Goal: Transaction & Acquisition: Purchase product/service

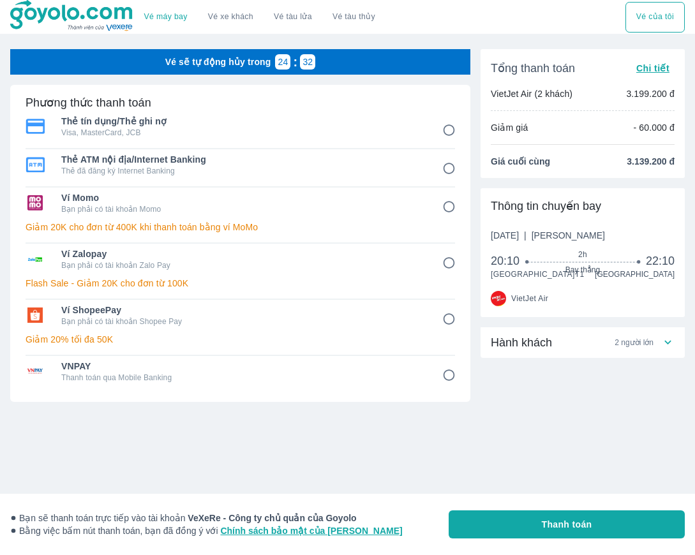
click at [419, 328] on div "Ví ShopeePay Bạn phải có tài khoản Shopee Pay" at bounding box center [240, 315] width 429 height 31
radio input "true"
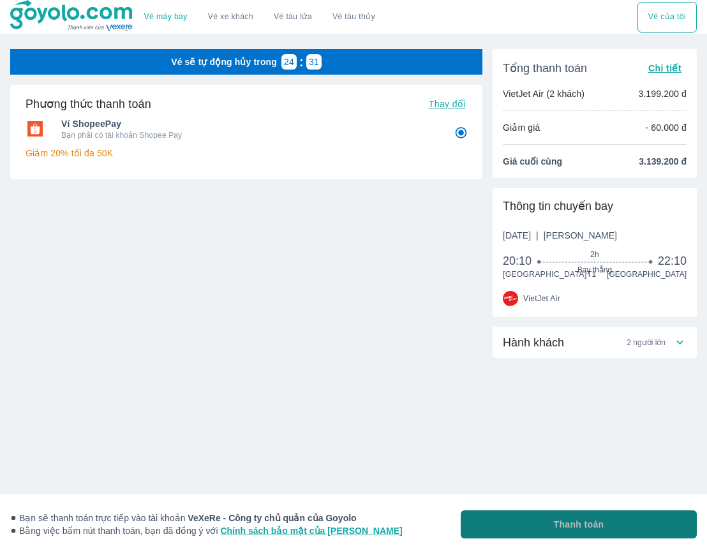
click at [556, 529] on span "Thanh toán" at bounding box center [579, 524] width 50 height 13
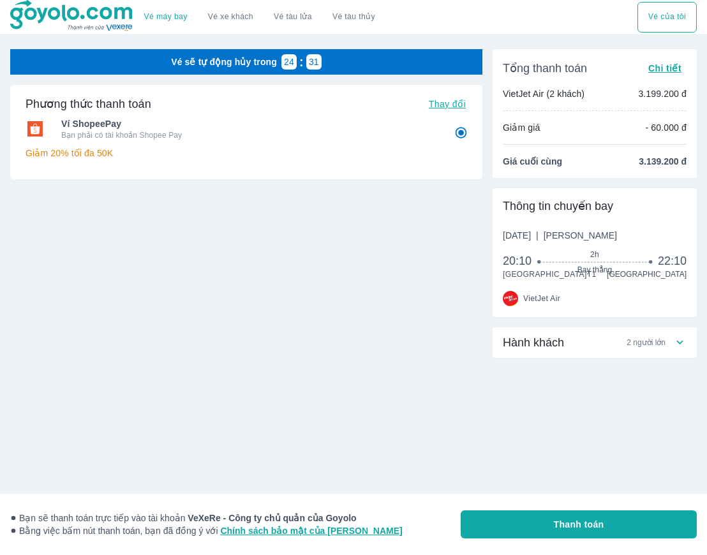
radio input "false"
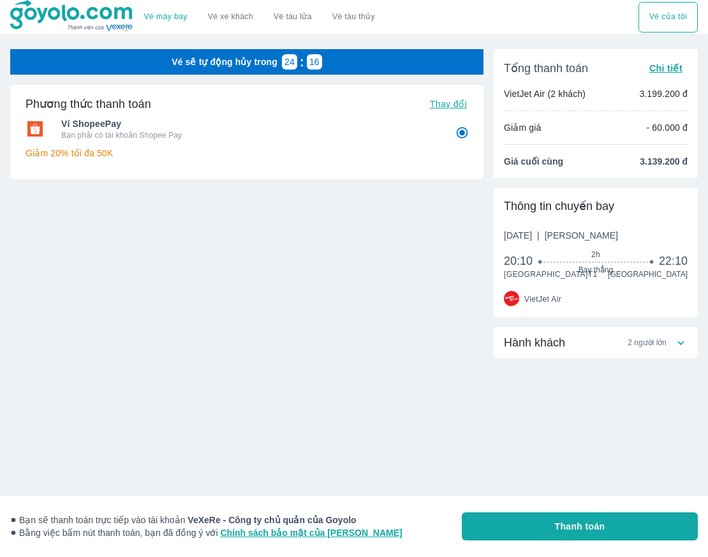
click at [550, 516] on button "Thanh toán" at bounding box center [580, 526] width 236 height 28
radio input "false"
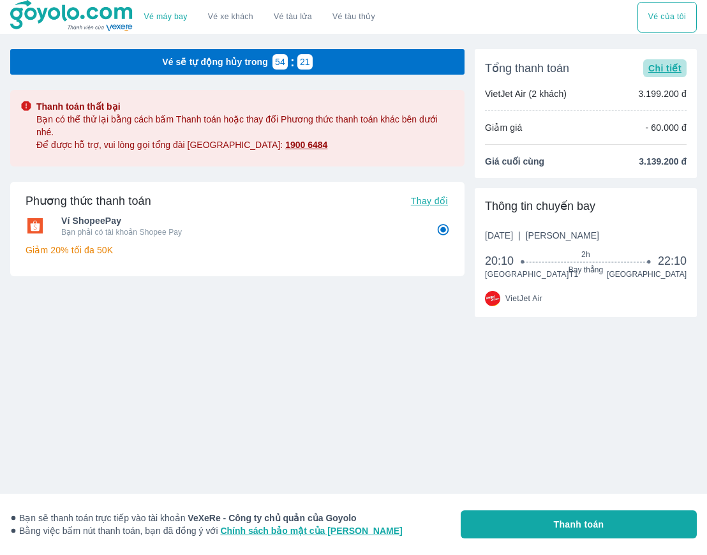
click at [676, 70] on span "Chi tiết" at bounding box center [664, 68] width 33 height 10
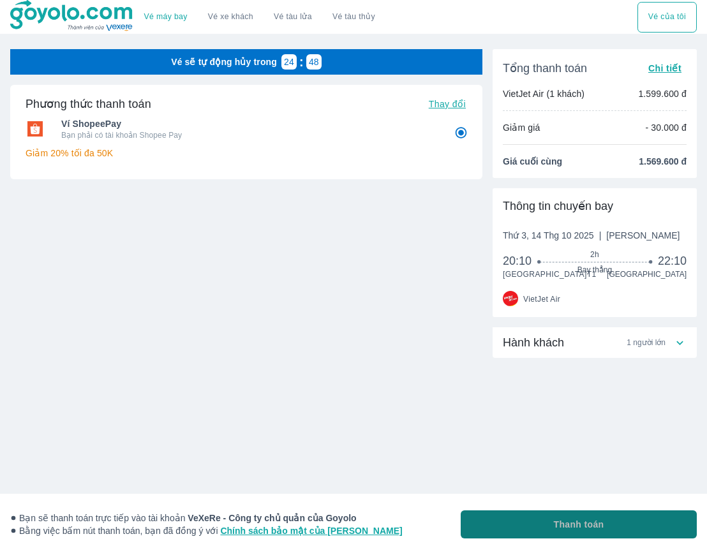
click at [581, 521] on span "Thanh toán" at bounding box center [579, 524] width 50 height 13
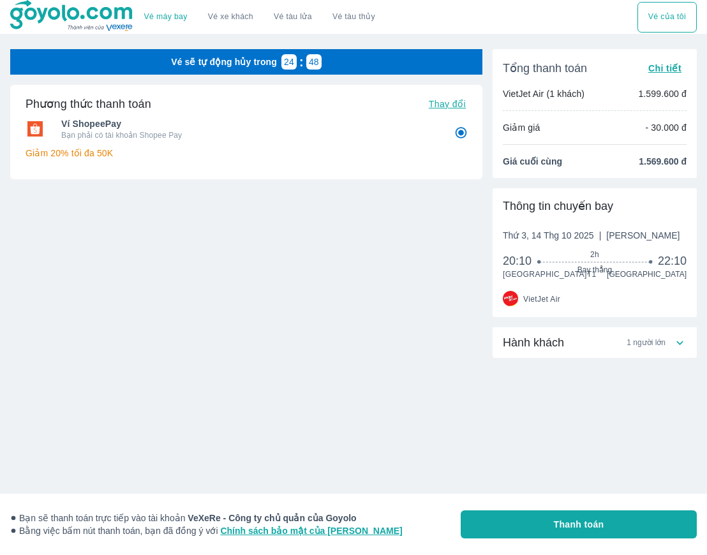
radio input "false"
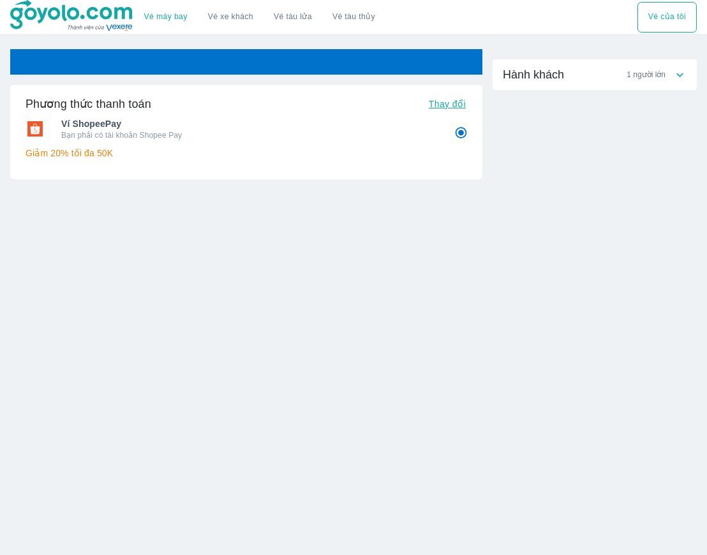
radio input "false"
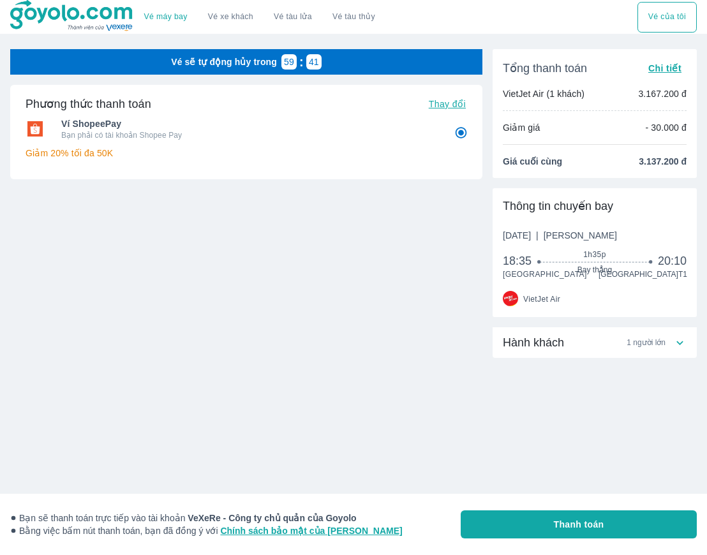
click at [604, 526] on button "Thanh toán" at bounding box center [579, 525] width 236 height 28
radio input "false"
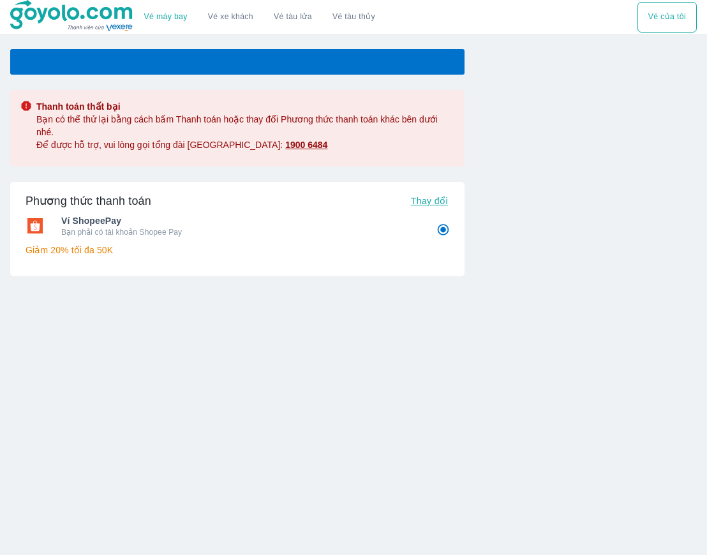
radio input "false"
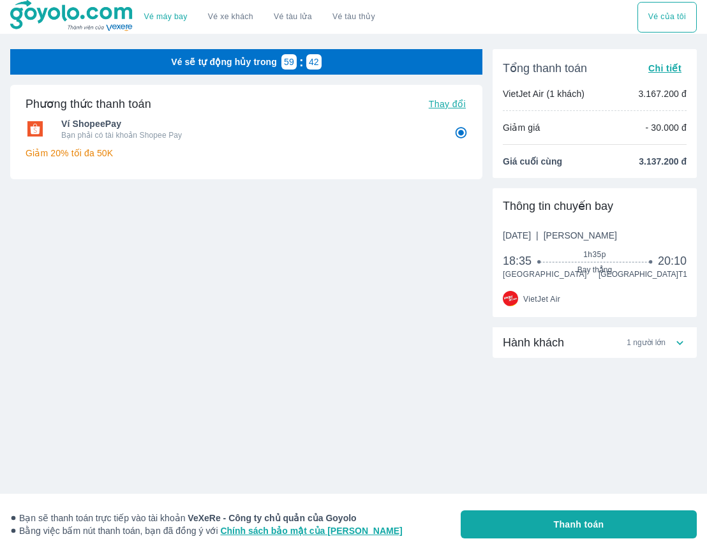
click at [581, 525] on span "Thanh toán" at bounding box center [579, 524] width 50 height 13
radio input "false"
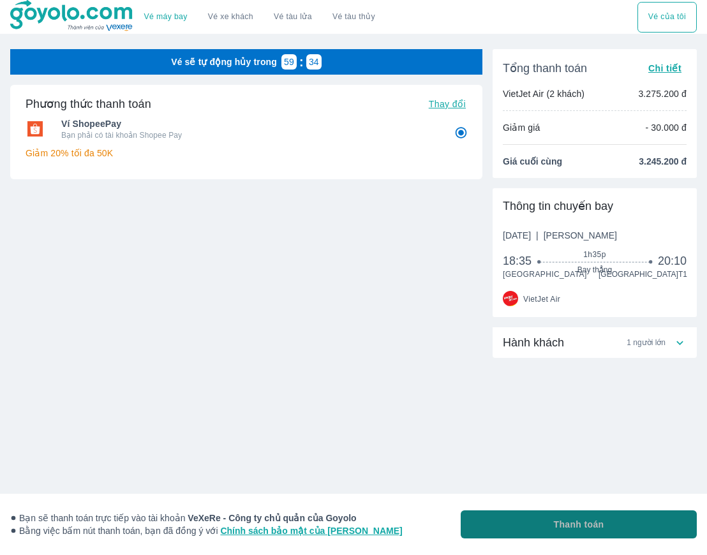
click at [570, 523] on span "Thanh toán" at bounding box center [579, 524] width 50 height 13
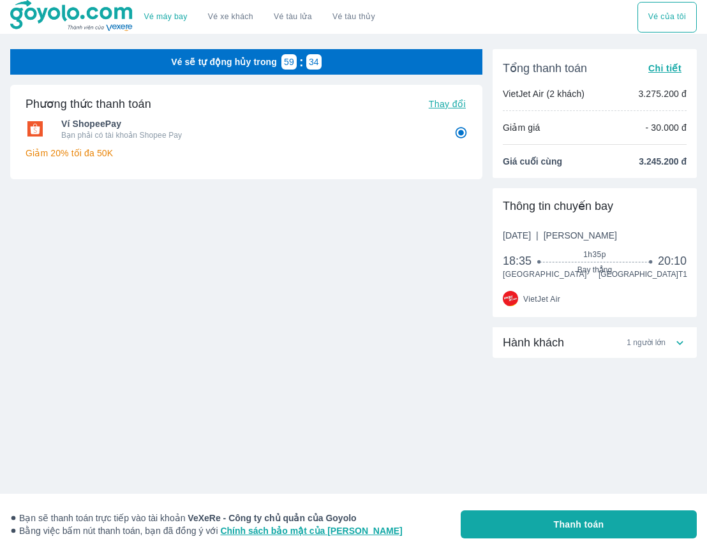
radio input "false"
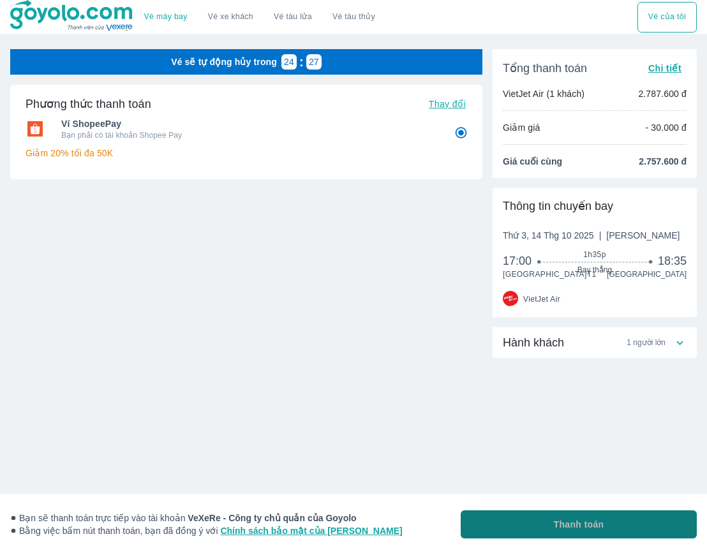
click at [542, 521] on button "Thanh toán" at bounding box center [579, 525] width 236 height 28
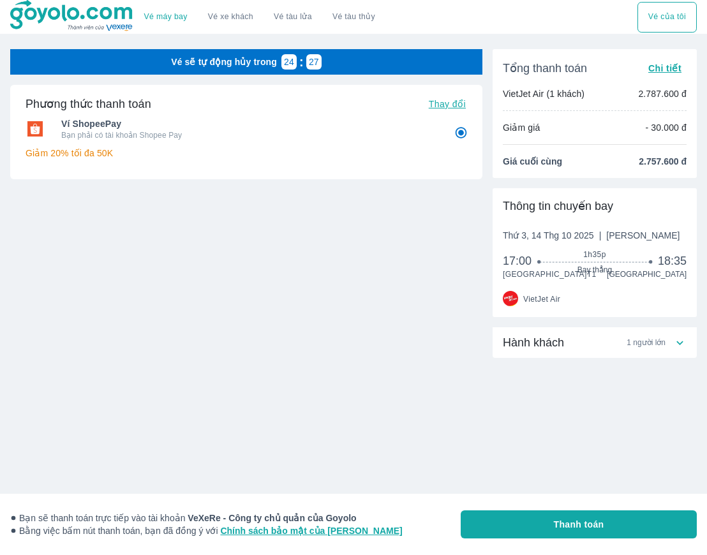
radio input "false"
